Goal: Transaction & Acquisition: Book appointment/travel/reservation

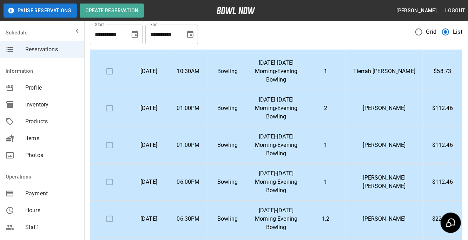
scroll to position [19, 0]
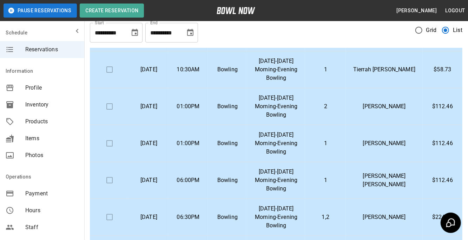
click at [299, 108] on p "[DATE]-[DATE] Morning-Evening Bowling" at bounding box center [276, 106] width 47 height 25
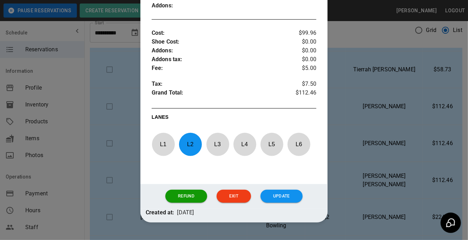
scroll to position [248, 0]
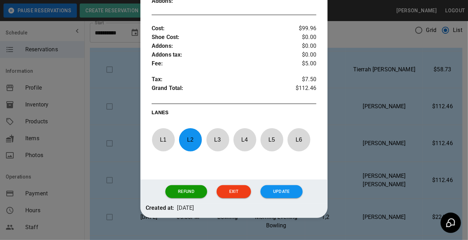
click at [399, 131] on div at bounding box center [234, 120] width 468 height 240
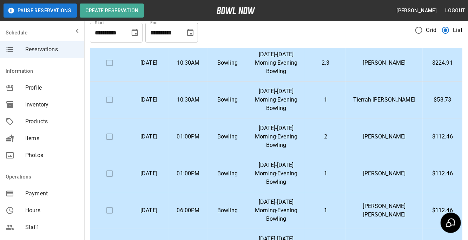
scroll to position [0, 0]
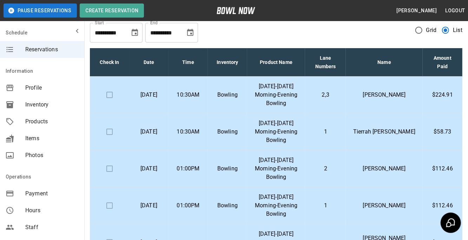
click at [395, 106] on td "[PERSON_NAME]" at bounding box center [384, 95] width 77 height 37
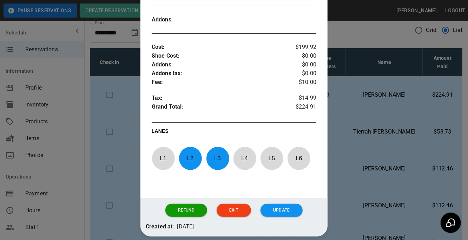
scroll to position [260, 0]
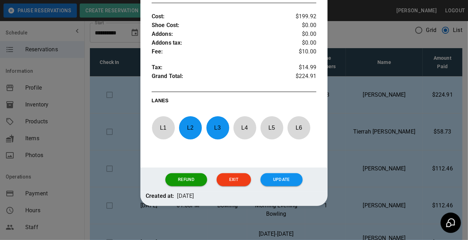
click at [416, 166] on div at bounding box center [234, 120] width 468 height 240
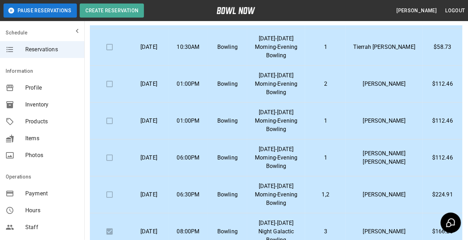
scroll to position [35, 0]
